Goal: Information Seeking & Learning: Find specific fact

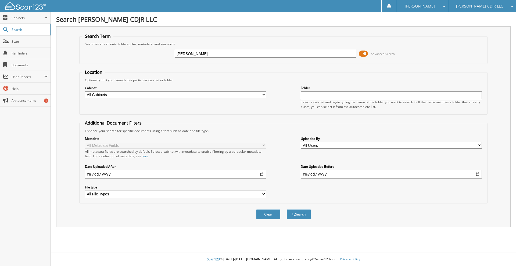
type input "amanda phillips"
click at [287, 210] on button "Search" at bounding box center [299, 215] width 24 height 10
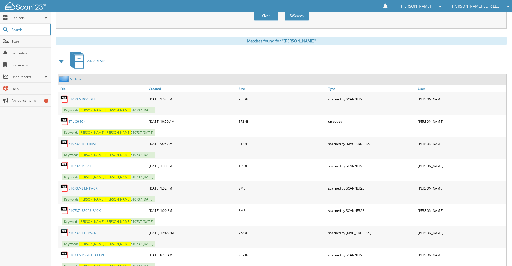
scroll to position [220, 0]
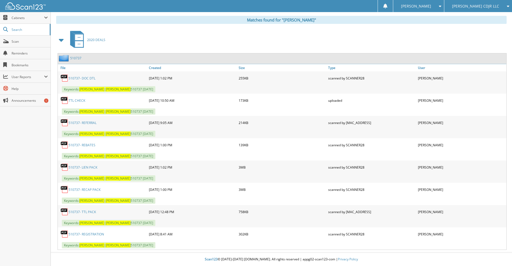
click at [90, 189] on link "510737- RECAP PACK" at bounding box center [85, 190] width 32 height 5
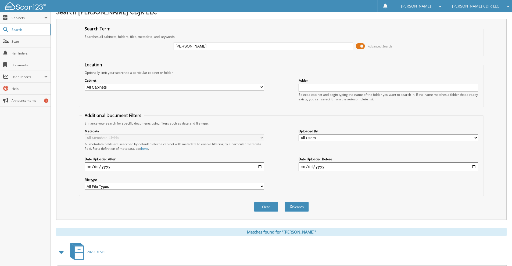
scroll to position [0, 0]
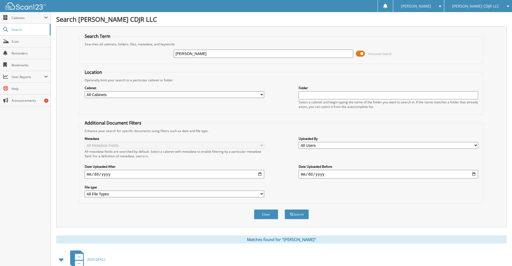
drag, startPoint x: 234, startPoint y: 54, endPoint x: 151, endPoint y: 53, distance: 83.6
click at [151, 53] on div "amanda phillips Advanced Search" at bounding box center [281, 54] width 399 height 15
type input "michael gonzales"
click at [285, 210] on button "Search" at bounding box center [297, 215] width 24 height 10
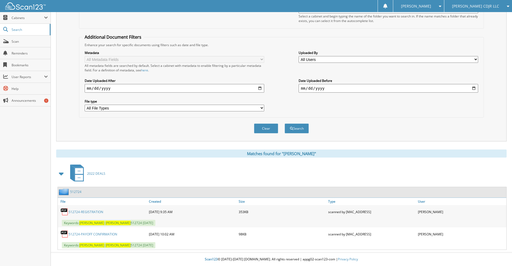
click at [76, 193] on link "512724" at bounding box center [75, 192] width 11 height 5
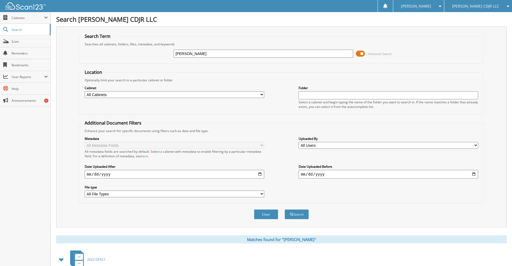
click at [232, 57] on input "[PERSON_NAME]" at bounding box center [264, 54] width 180 height 8
type input "m"
type input "james wyatt"
click at [285, 210] on button "Search" at bounding box center [297, 215] width 24 height 10
drag, startPoint x: 206, startPoint y: 53, endPoint x: 161, endPoint y: 52, distance: 44.9
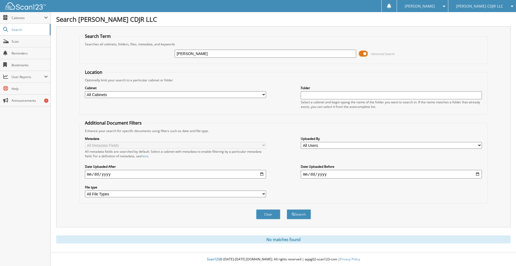
click at [161, 52] on div "james wyatt Advanced Search" at bounding box center [283, 54] width 403 height 15
type input "JAMES WYATT"
click at [287, 210] on button "Search" at bounding box center [299, 215] width 24 height 10
click at [213, 54] on input "JAMES WYATT" at bounding box center [265, 54] width 181 height 8
type input "J"
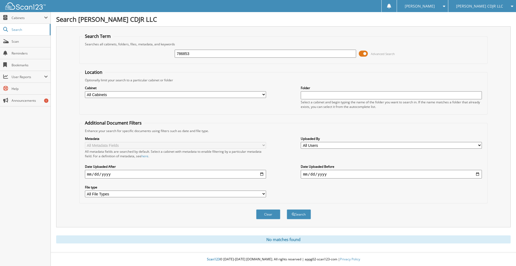
type input "786853"
click at [287, 210] on button "Search" at bounding box center [299, 215] width 24 height 10
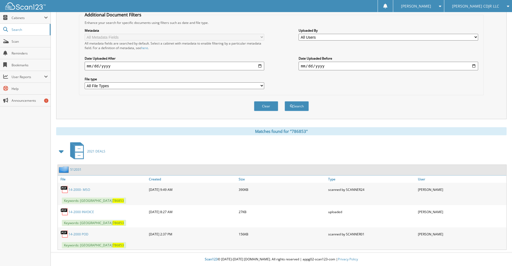
click at [77, 170] on link "512031" at bounding box center [75, 169] width 11 height 5
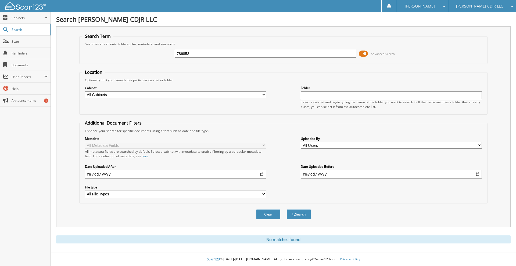
drag, startPoint x: 206, startPoint y: 56, endPoint x: 160, endPoint y: 54, distance: 45.8
click at [160, 54] on div "786853 Advanced Search" at bounding box center [283, 54] width 403 height 15
type input "[PERSON_NAME]"
click at [287, 210] on button "Search" at bounding box center [299, 215] width 24 height 10
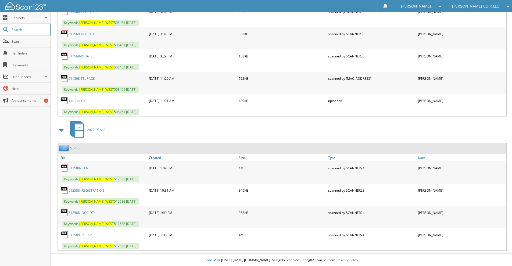
scroll to position [355, 0]
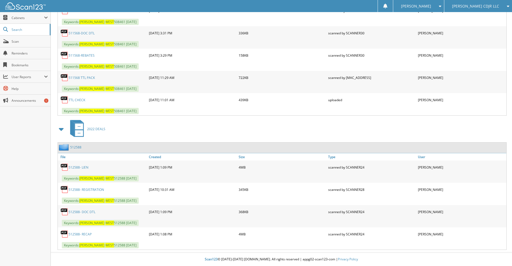
click at [73, 145] on div "512588" at bounding box center [70, 147] width 24 height 7
click at [82, 236] on link "512588- RECAP" at bounding box center [80, 234] width 23 height 5
click at [77, 233] on link "512588- RECAP" at bounding box center [80, 234] width 23 height 5
click at [388, 34] on div "scanned by SCANNER30" at bounding box center [372, 33] width 90 height 11
